Goal: Book appointment/travel/reservation

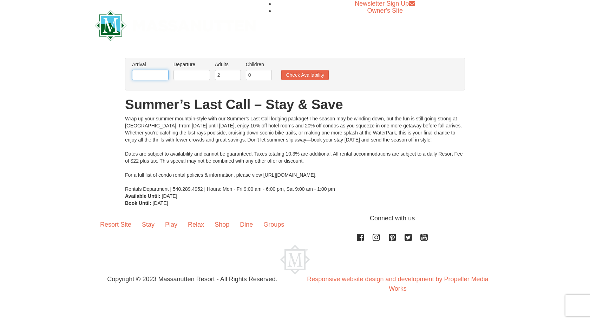
click at [149, 72] on input "text" at bounding box center [150, 75] width 37 height 11
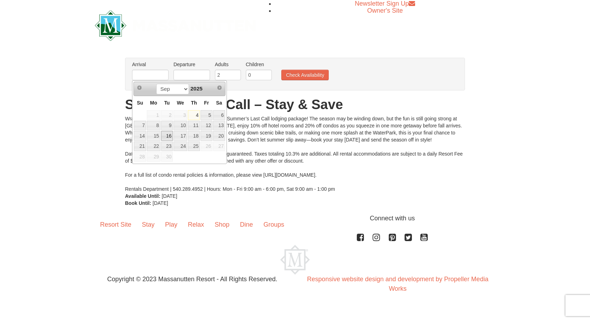
click at [165, 136] on link "16" at bounding box center [167, 136] width 12 height 10
type input "[DATE]"
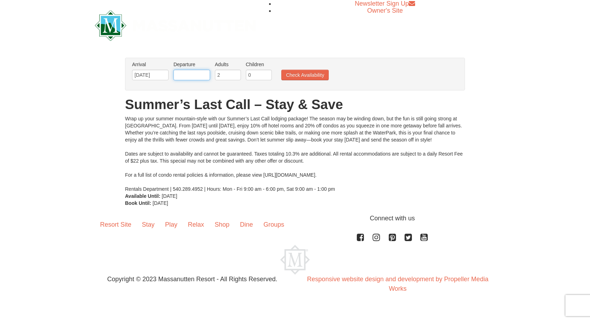
click at [188, 74] on input "text" at bounding box center [192, 75] width 37 height 11
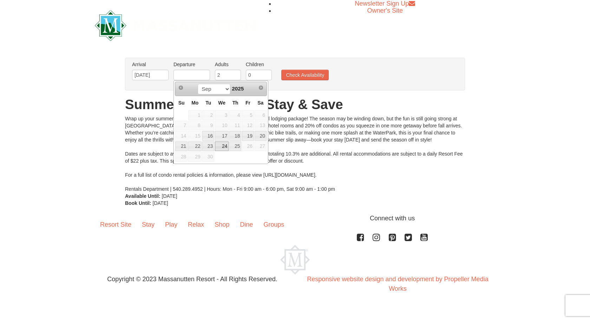
click at [226, 148] on link "24" at bounding box center [222, 146] width 14 height 10
type input "[DATE]"
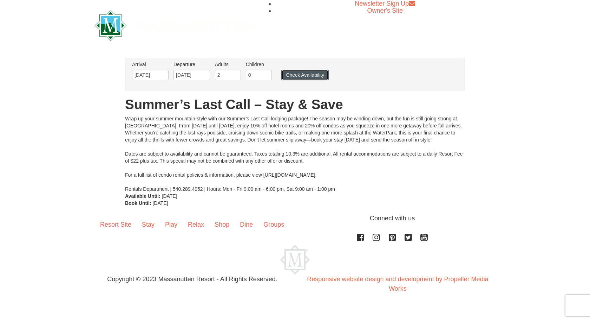
click at [295, 77] on button "Check Availability" at bounding box center [305, 75] width 47 height 11
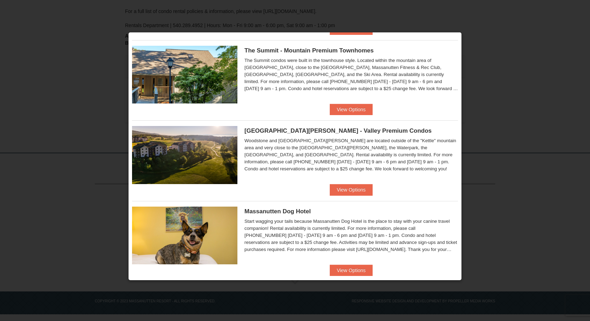
scroll to position [333, 0]
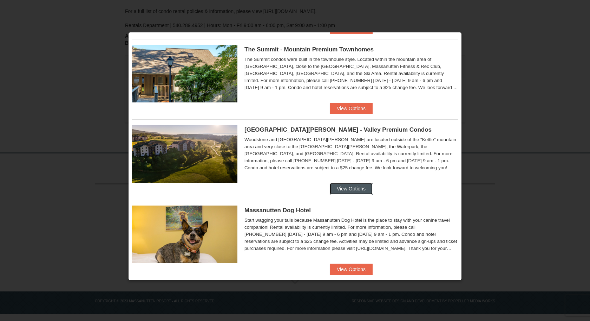
click at [344, 189] on button "View Options" at bounding box center [351, 188] width 43 height 11
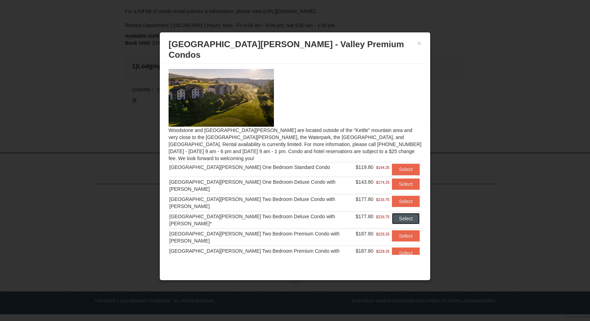
click at [398, 213] on button "Select" at bounding box center [406, 218] width 28 height 11
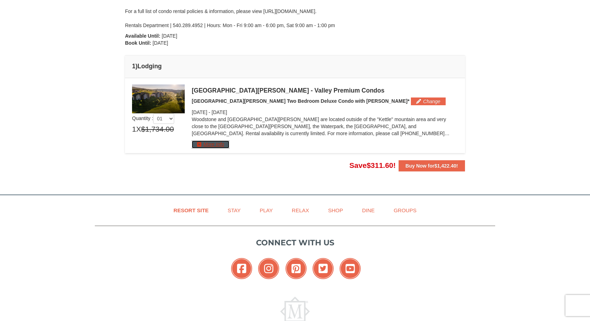
click at [210, 142] on button "More Info" at bounding box center [211, 144] width 38 height 8
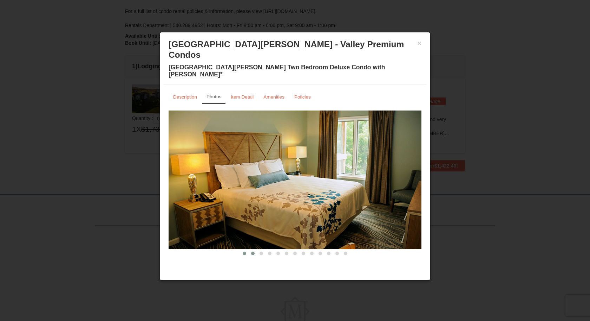
click at [254, 251] on span at bounding box center [253, 253] width 4 height 4
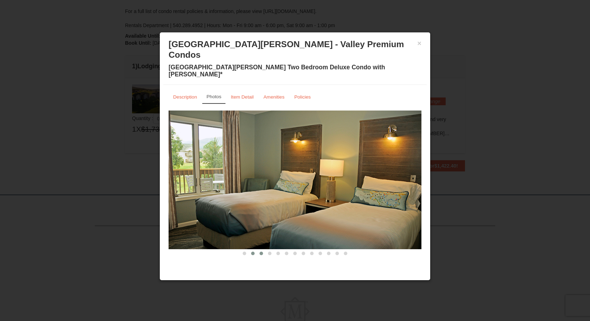
click at [260, 251] on span at bounding box center [262, 253] width 4 height 4
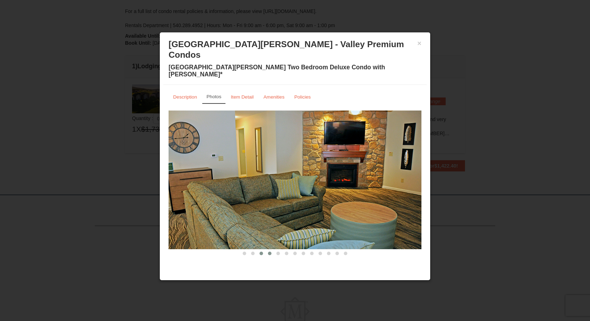
click at [270, 251] on span at bounding box center [270, 253] width 4 height 4
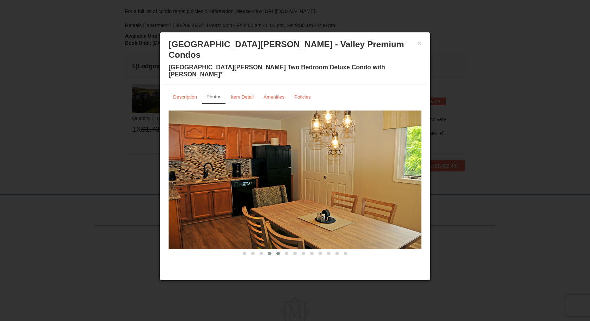
click at [277, 250] on button at bounding box center [278, 253] width 8 height 7
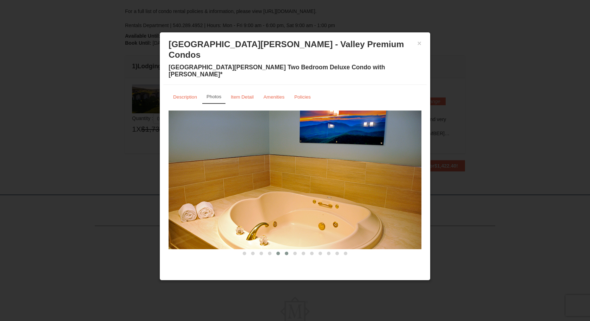
click at [286, 251] on span at bounding box center [287, 253] width 4 height 4
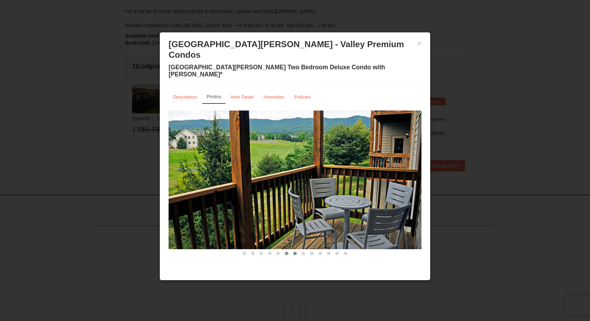
click at [295, 251] on span at bounding box center [295, 253] width 4 height 4
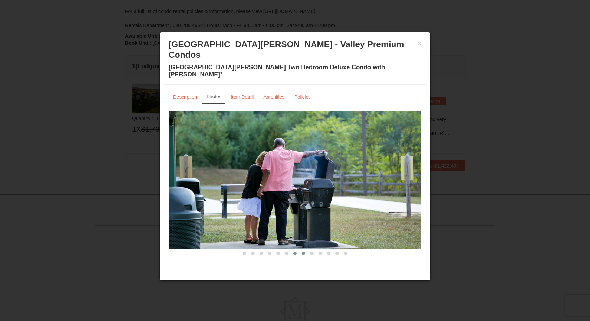
click at [302, 250] on button at bounding box center [303, 253] width 8 height 7
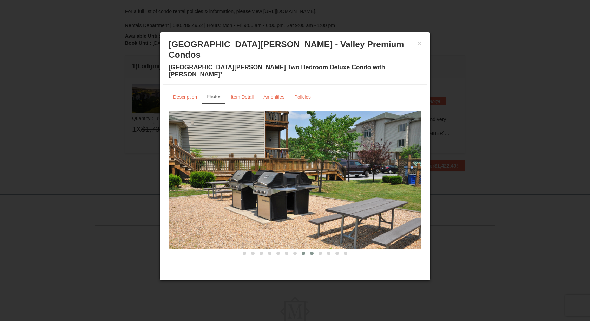
click at [310, 250] on button at bounding box center [312, 253] width 8 height 7
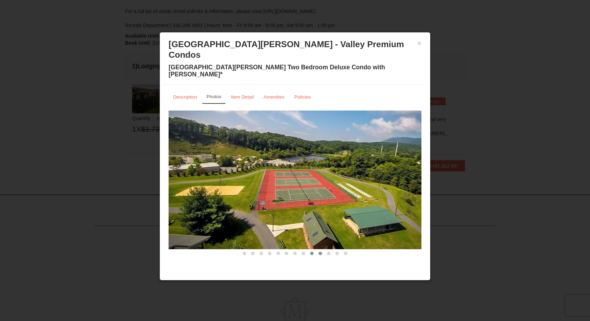
click at [319, 251] on span at bounding box center [321, 253] width 4 height 4
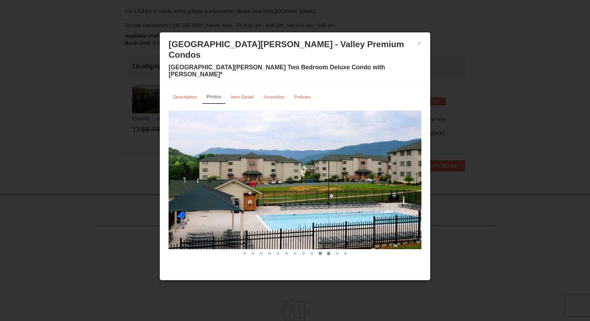
click at [328, 251] on span at bounding box center [329, 253] width 4 height 4
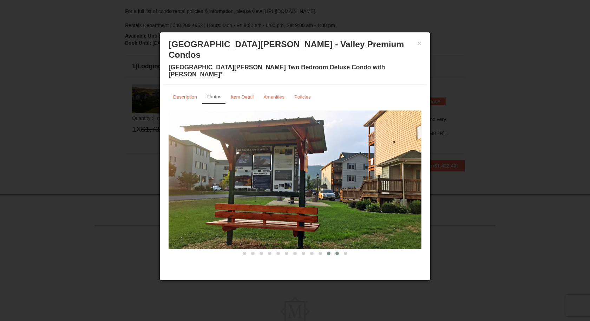
click at [338, 251] on span at bounding box center [338, 253] width 4 height 4
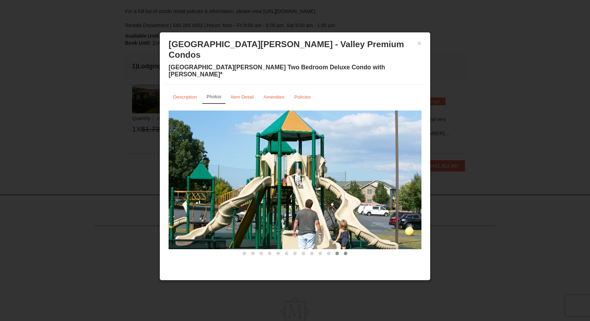
click at [346, 251] on span at bounding box center [346, 253] width 4 height 4
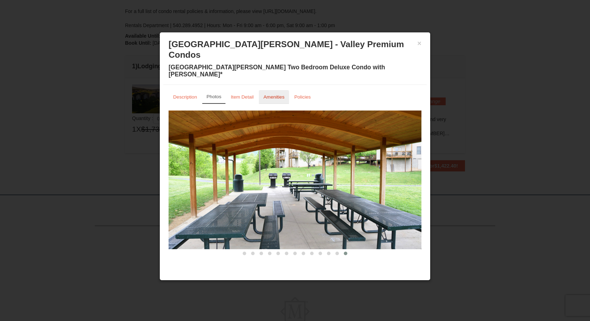
click at [273, 90] on link "Amenities" at bounding box center [274, 97] width 30 height 14
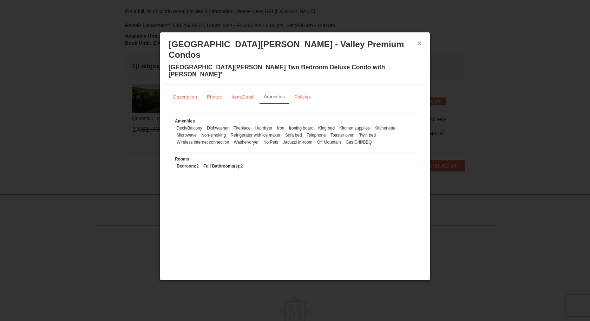
click at [421, 43] on button "×" at bounding box center [420, 43] width 4 height 7
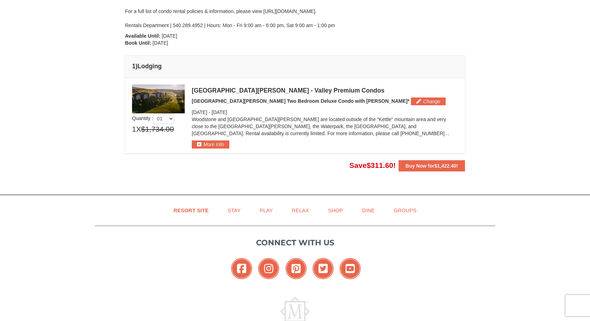
scroll to position [0, 0]
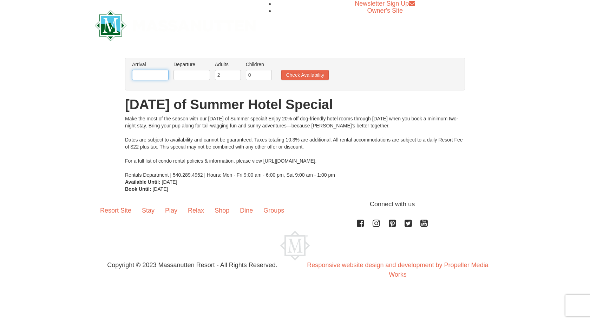
click at [147, 76] on input "text" at bounding box center [150, 75] width 37 height 11
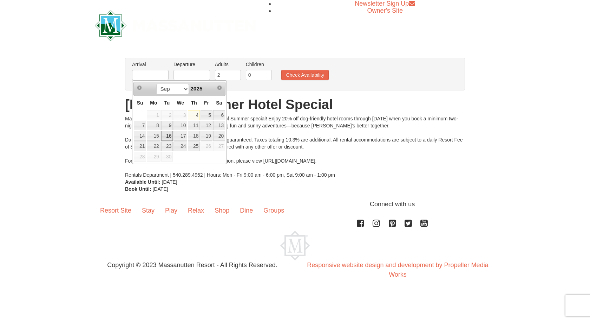
click at [167, 136] on link "16" at bounding box center [167, 136] width 12 height 10
type input "[DATE]"
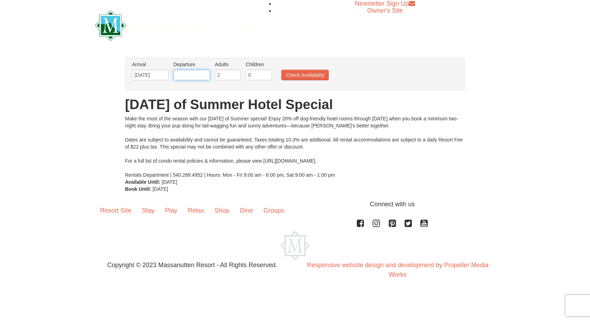
click at [201, 76] on input "text" at bounding box center [192, 75] width 37 height 11
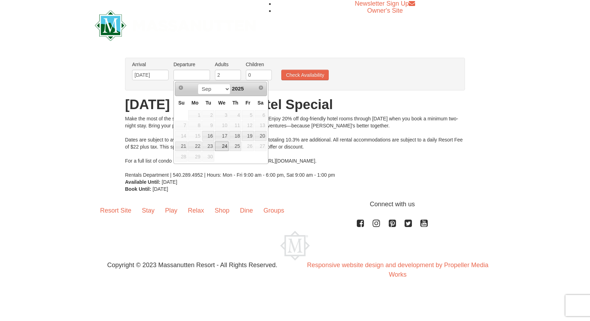
click at [222, 147] on link "24" at bounding box center [222, 146] width 14 height 10
type input "[DATE]"
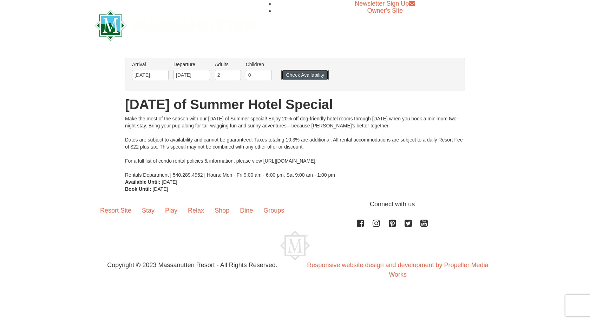
click at [298, 75] on button "Check Availability" at bounding box center [305, 75] width 47 height 11
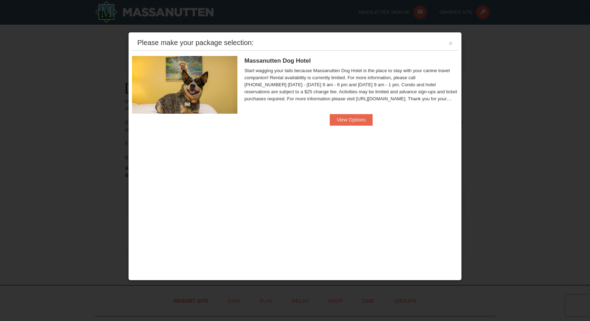
scroll to position [133, 0]
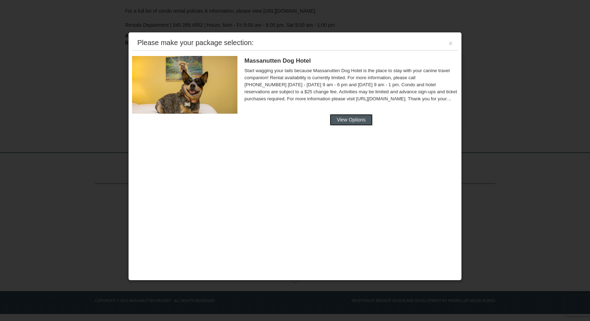
click at [343, 120] on button "View Options" at bounding box center [351, 119] width 43 height 11
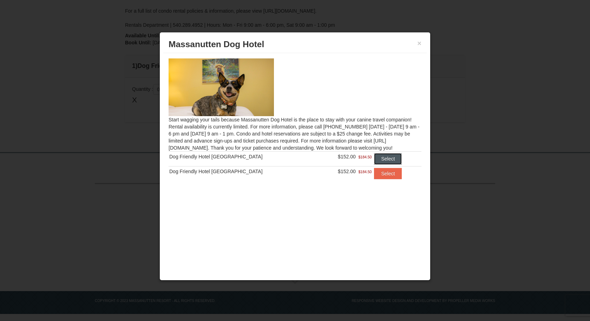
click at [377, 160] on button "Select" at bounding box center [388, 158] width 28 height 11
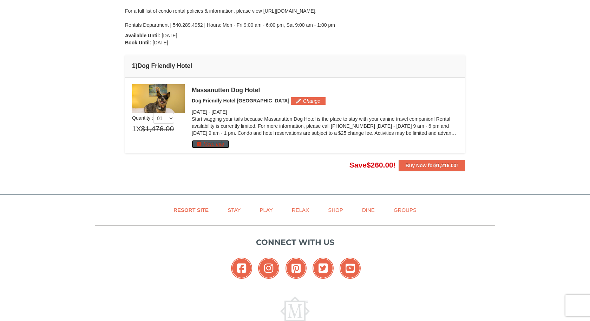
click at [219, 144] on button "More Info" at bounding box center [211, 144] width 38 height 8
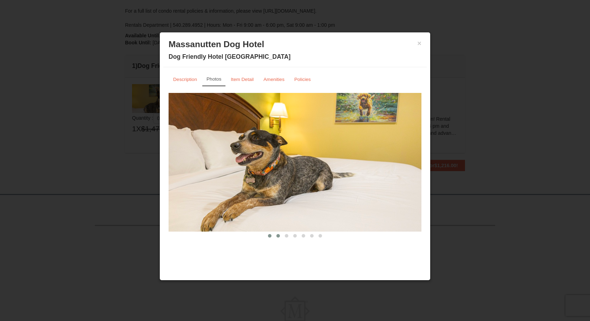
click at [278, 233] on button at bounding box center [278, 235] width 8 height 7
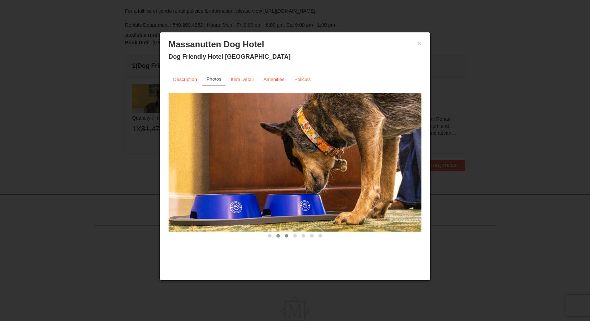
click at [286, 235] on span at bounding box center [287, 236] width 4 height 4
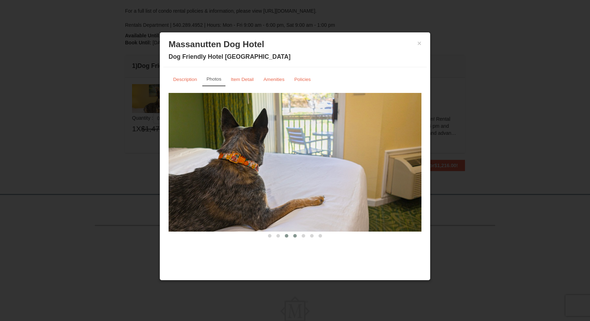
click at [295, 235] on span at bounding box center [295, 236] width 4 height 4
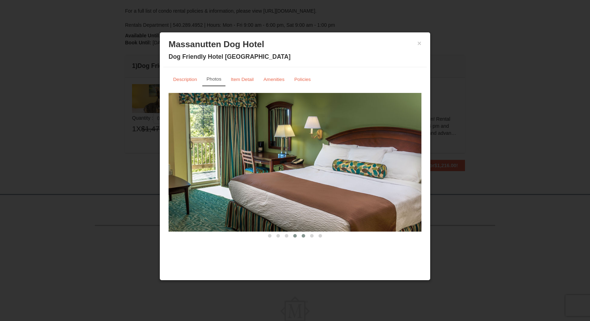
click at [304, 236] on span at bounding box center [304, 236] width 4 height 4
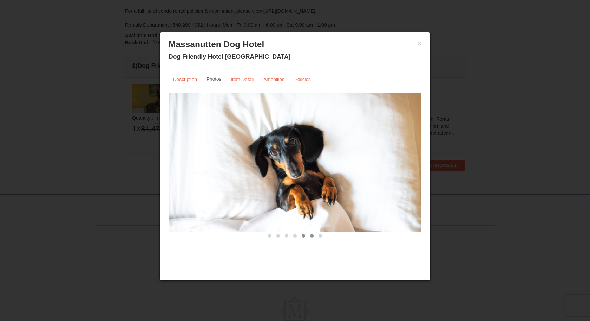
click at [312, 237] on span at bounding box center [312, 236] width 4 height 4
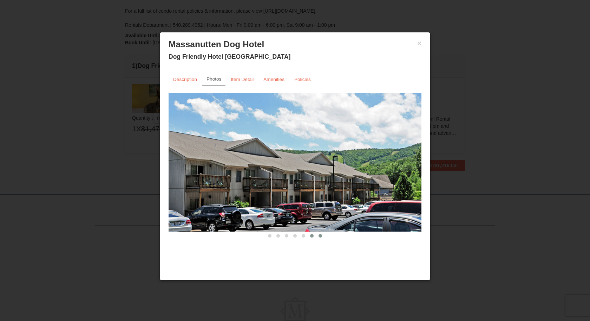
click at [321, 237] on span at bounding box center [321, 236] width 4 height 4
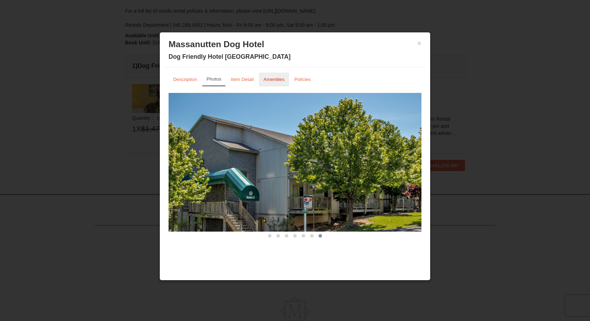
click at [275, 80] on small "Amenities" at bounding box center [274, 79] width 21 height 5
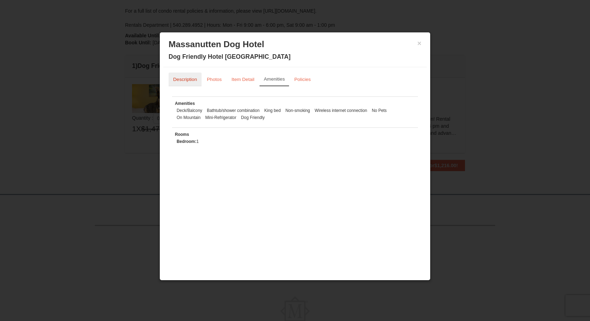
click at [193, 78] on small "Description" at bounding box center [185, 79] width 24 height 5
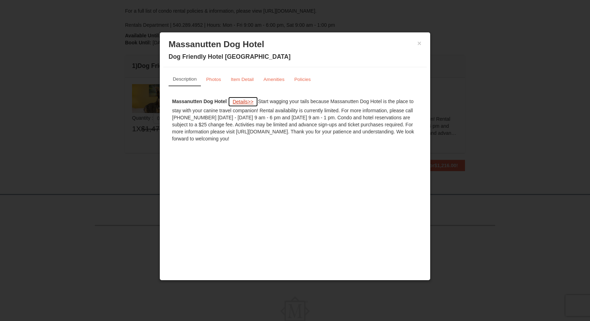
click at [251, 101] on button "Details >>" at bounding box center [243, 101] width 30 height 11
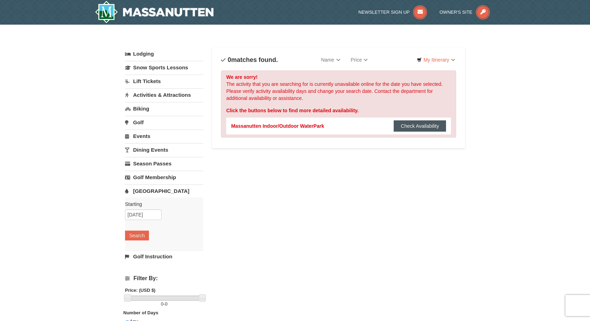
click at [404, 127] on button "Check Availability" at bounding box center [420, 125] width 52 height 11
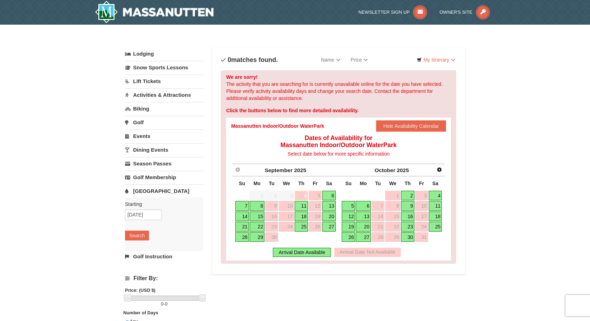
click at [244, 226] on link "21" at bounding box center [242, 226] width 14 height 10
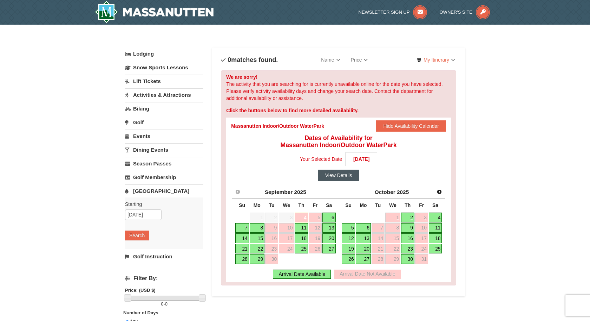
click at [334, 176] on button "View Details" at bounding box center [338, 174] width 41 height 11
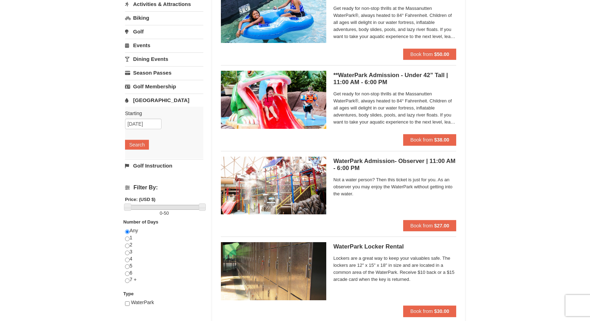
scroll to position [93, 0]
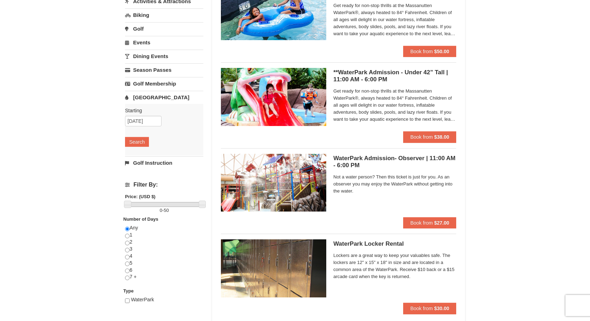
click at [334, 176] on span "Not a water person? Then this ticket is just for you. As an observer you may en…" at bounding box center [395, 183] width 123 height 21
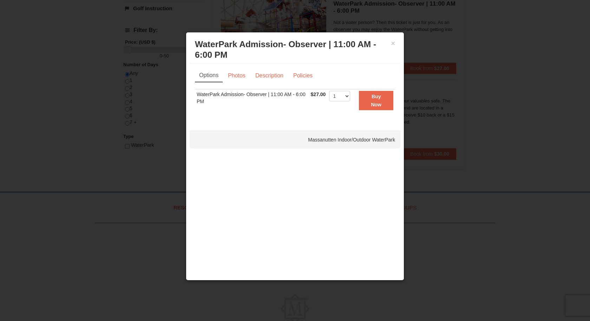
scroll to position [252, 0]
click at [394, 44] on button "×" at bounding box center [393, 43] width 4 height 7
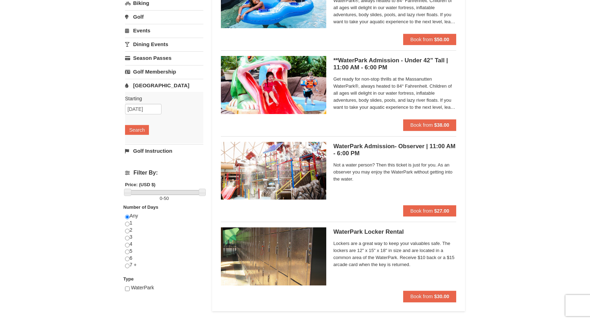
scroll to position [0, 0]
